Goal: Information Seeking & Learning: Find specific fact

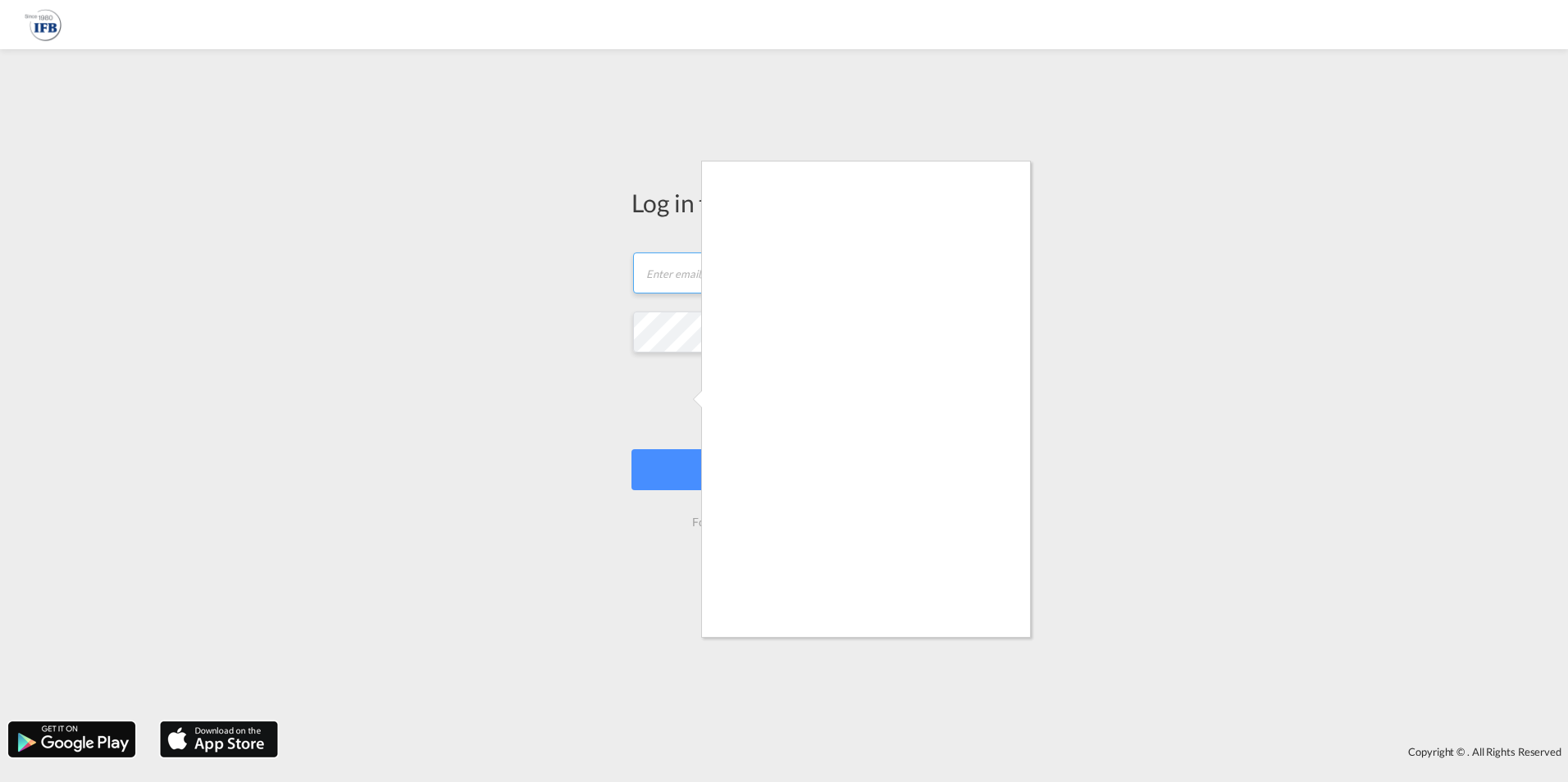
type input "[PERSON_NAME][EMAIL_ADDRESS][DOMAIN_NAME]"
click at [677, 405] on div at bounding box center [784, 391] width 1568 height 782
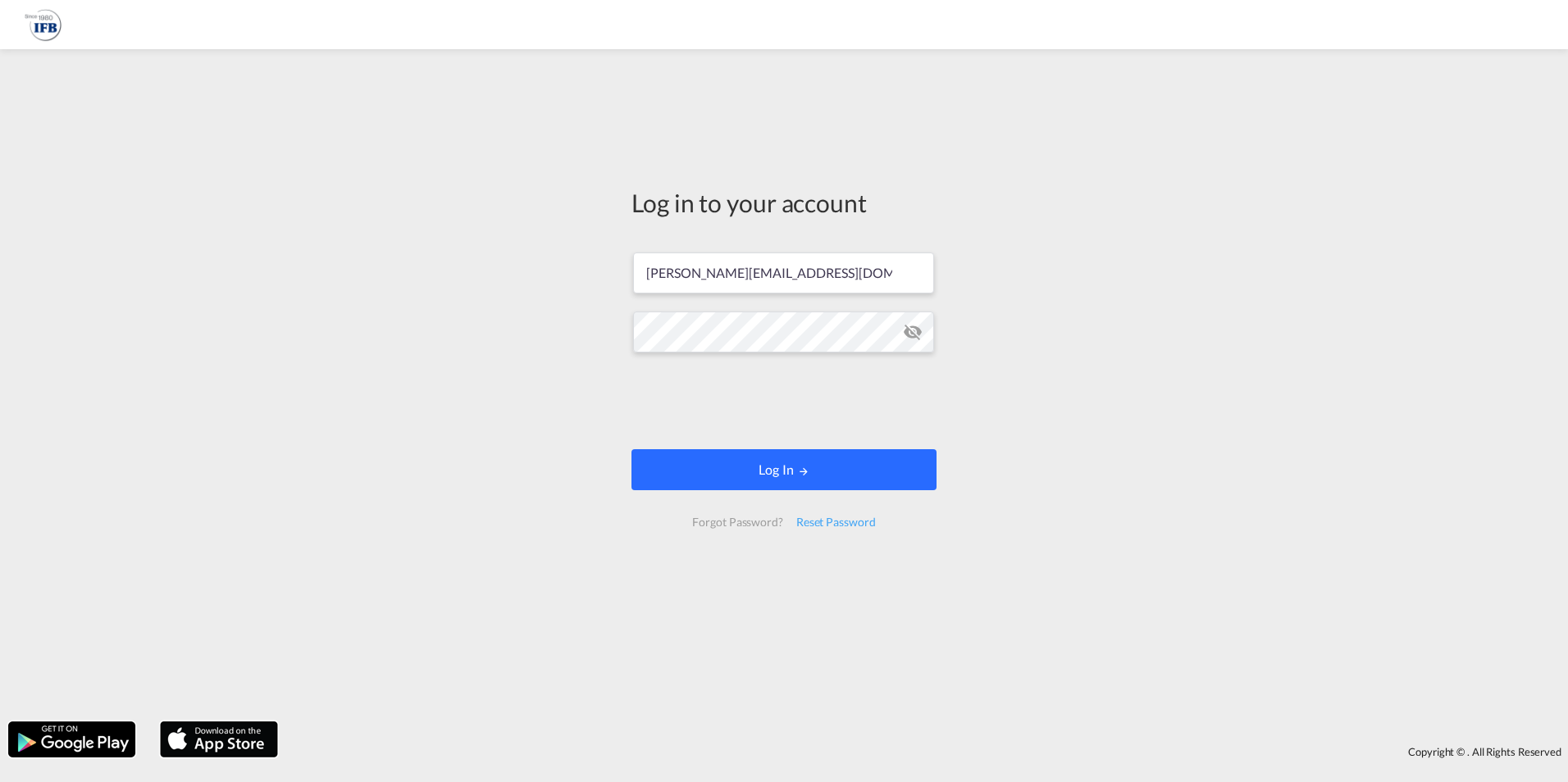
click at [751, 475] on button "Log In" at bounding box center [784, 470] width 305 height 41
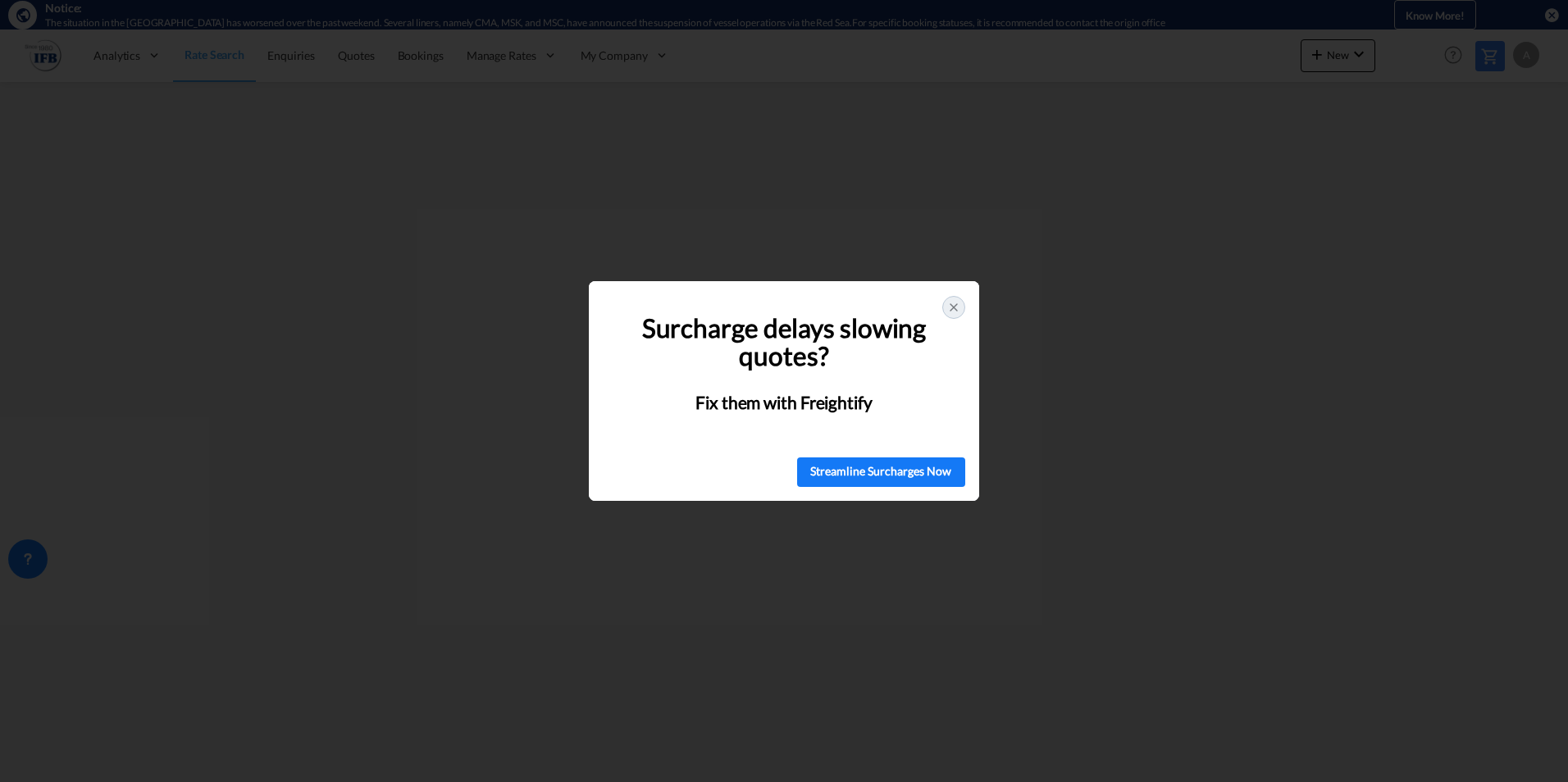
click at [940, 306] on p at bounding box center [784, 303] width 345 height 20
click at [951, 314] on icon at bounding box center [954, 308] width 14 height 14
